Goal: Obtain resource: Download file/media

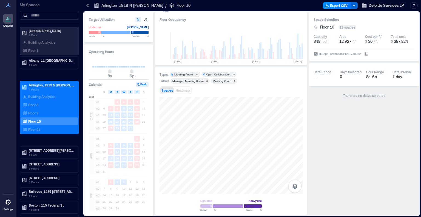
scroll to position [0, 621]
click at [51, 85] on p "Arlington_1919 N [PERSON_NAME]" at bounding box center [52, 85] width 46 height 4
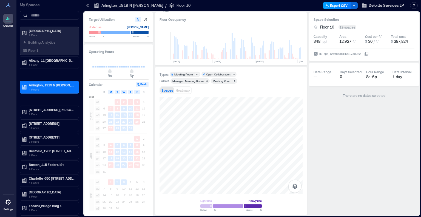
click at [345, 5] on button "Export CSV" at bounding box center [337, 5] width 28 height 7
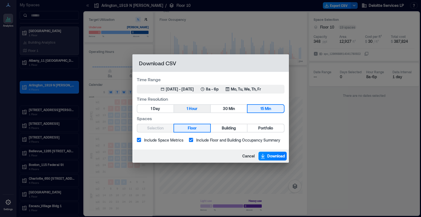
click at [202, 107] on button "1 Hour" at bounding box center [192, 109] width 36 height 8
click at [227, 107] on span "30" at bounding box center [225, 108] width 5 height 7
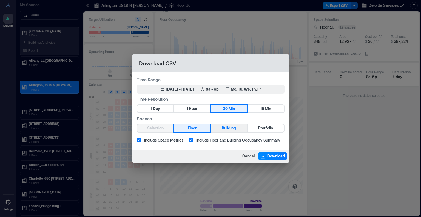
click at [235, 130] on span "Building" at bounding box center [228, 128] width 14 height 7
click at [204, 128] on button "Floor" at bounding box center [192, 128] width 36 height 8
click at [194, 88] on div "[DATE] - [DATE]" at bounding box center [180, 88] width 28 height 5
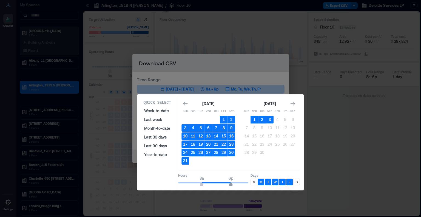
click at [230, 183] on span "6p" at bounding box center [230, 184] width 3 height 2
click at [184, 102] on icon "Go to previous month" at bounding box center [185, 103] width 5 height 4
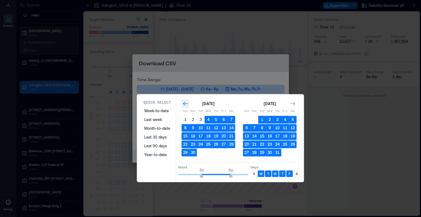
click at [184, 102] on icon "Go to previous month" at bounding box center [185, 103] width 5 height 4
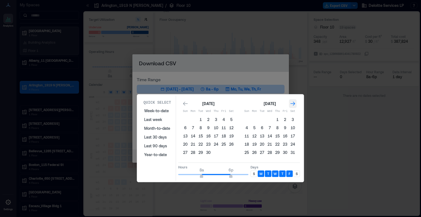
click at [292, 103] on icon "Go to next month" at bounding box center [292, 103] width 5 height 5
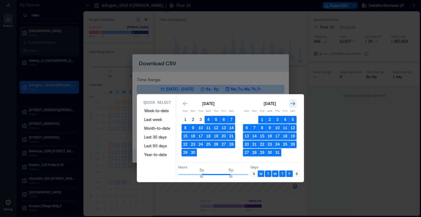
click at [292, 103] on icon "Go to next month" at bounding box center [292, 103] width 5 height 5
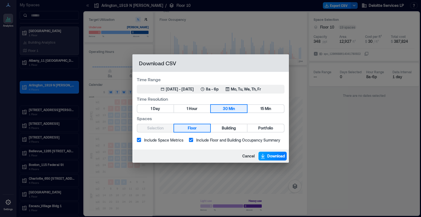
click at [271, 154] on span "Download" at bounding box center [276, 155] width 18 height 5
